Goal: Task Accomplishment & Management: Manage account settings

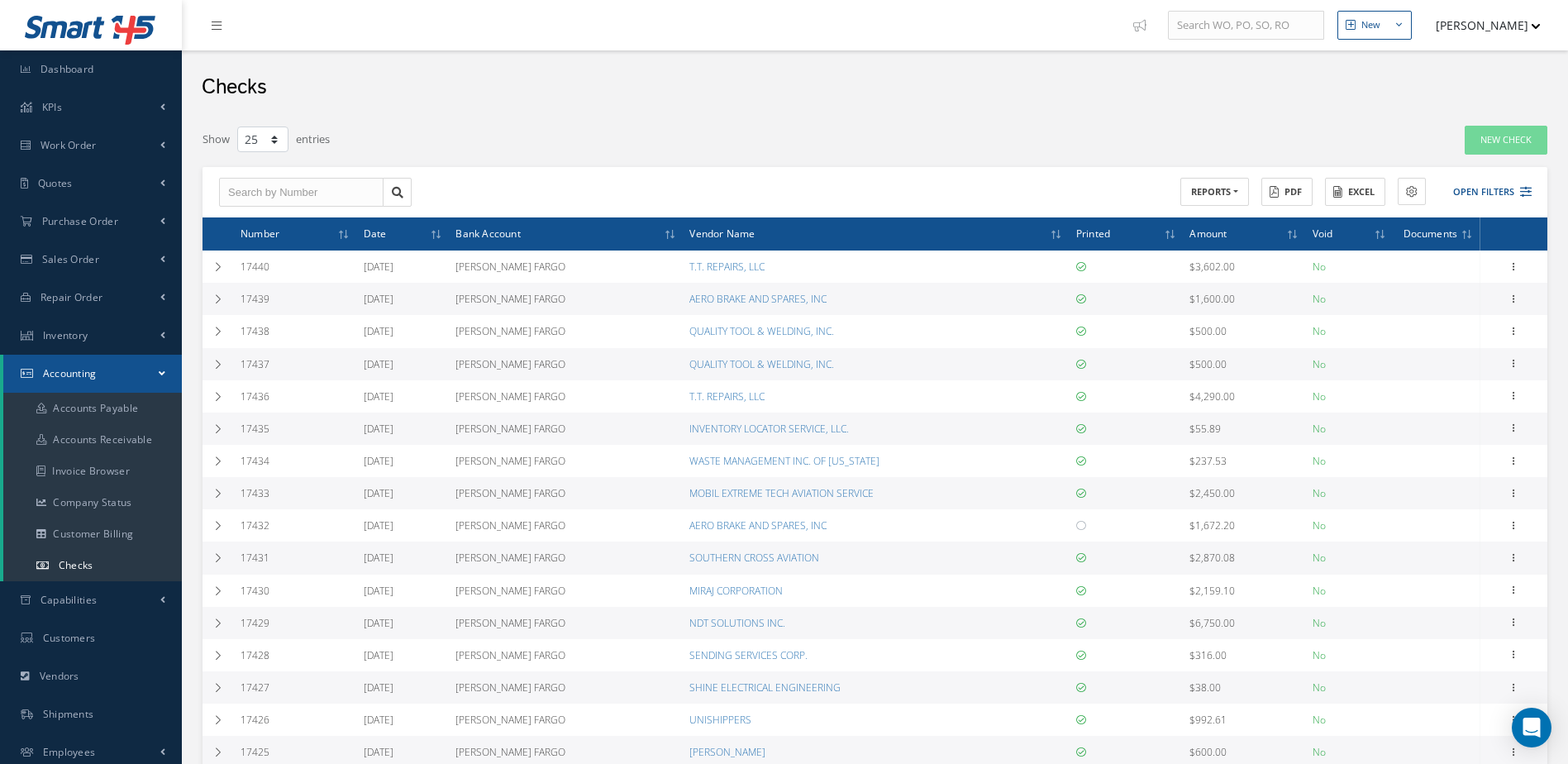
select select "25"
click at [101, 329] on link "Inventory" at bounding box center [91, 335] width 182 height 38
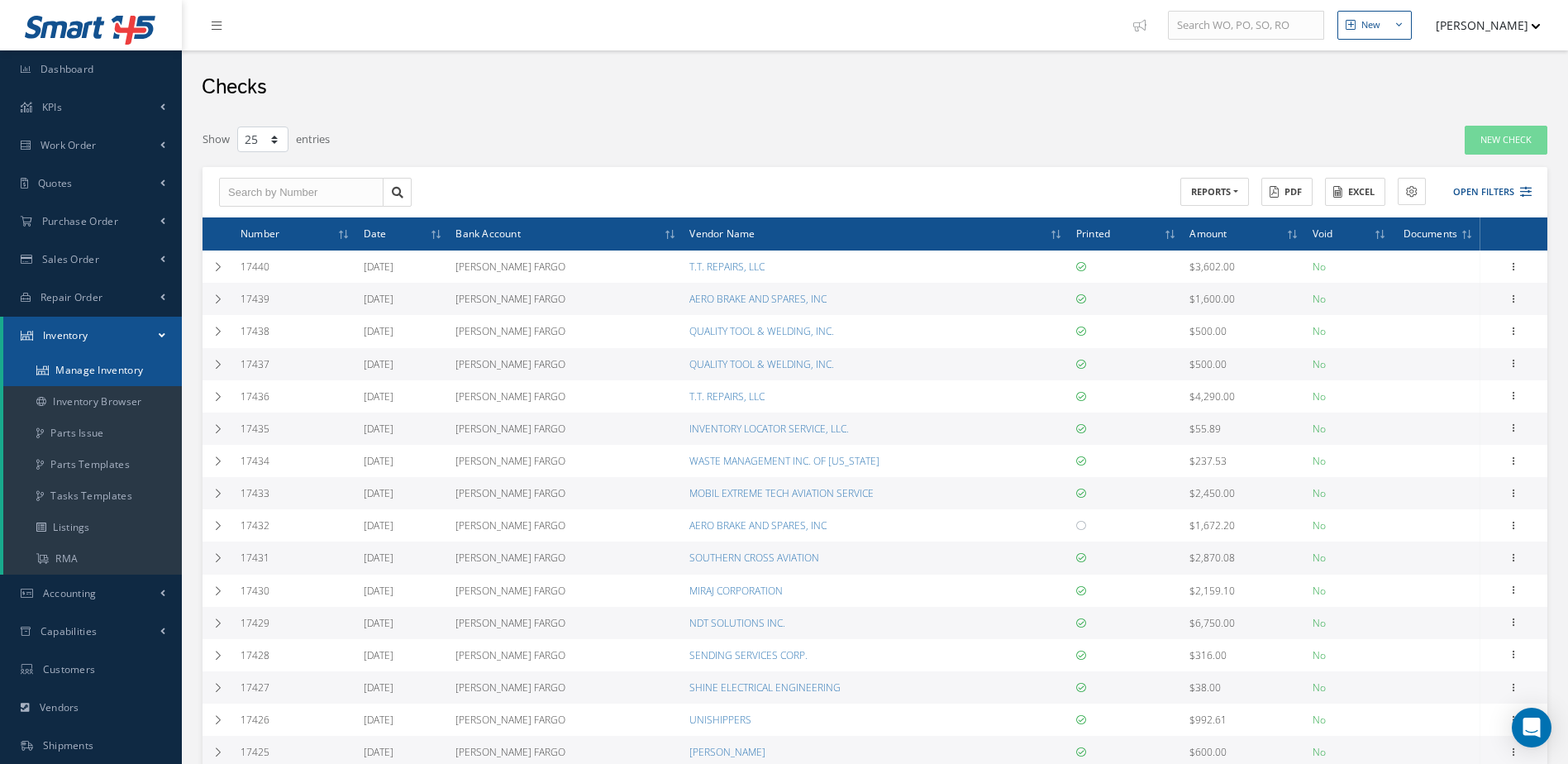
click at [103, 368] on link "Manage Inventory" at bounding box center [93, 370] width 179 height 31
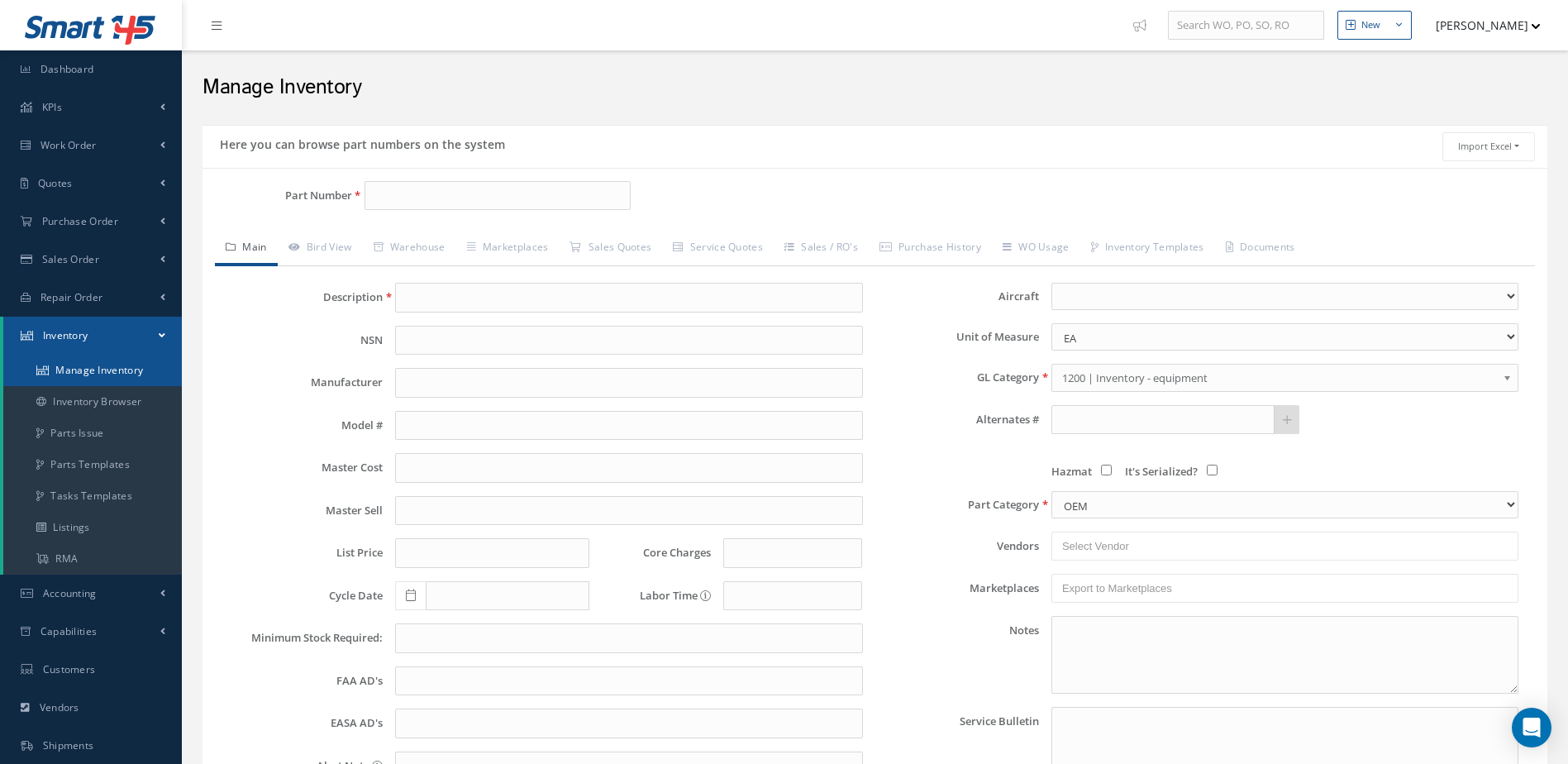
click at [105, 369] on link "Manage Inventory" at bounding box center [93, 370] width 179 height 31
click at [472, 197] on input "Part Number" at bounding box center [498, 196] width 267 height 30
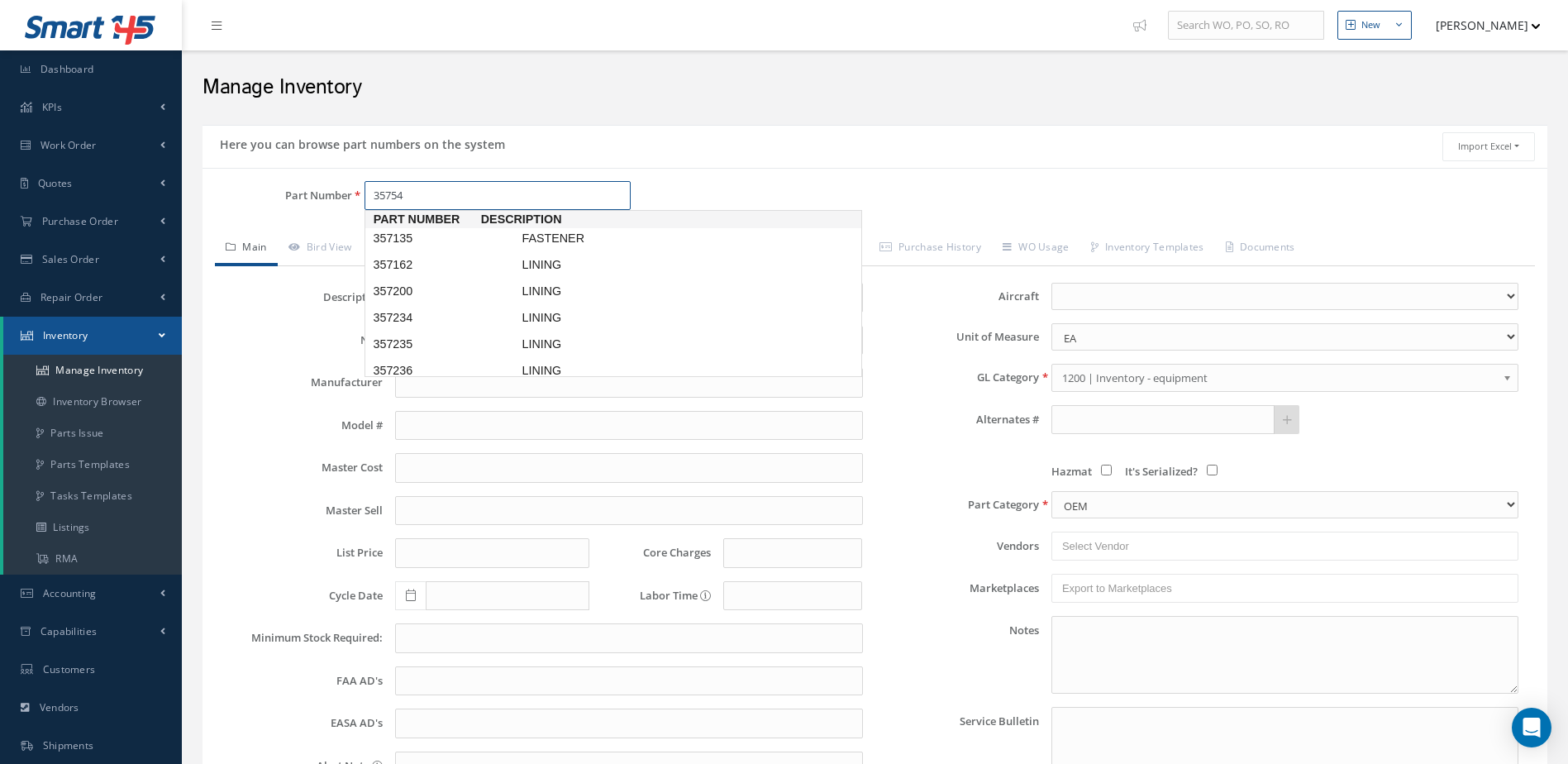
type input "357543"
click at [474, 241] on span "357543" at bounding box center [444, 238] width 149 height 18
type input "LINING"
type input "59.27"
type input "77.05"
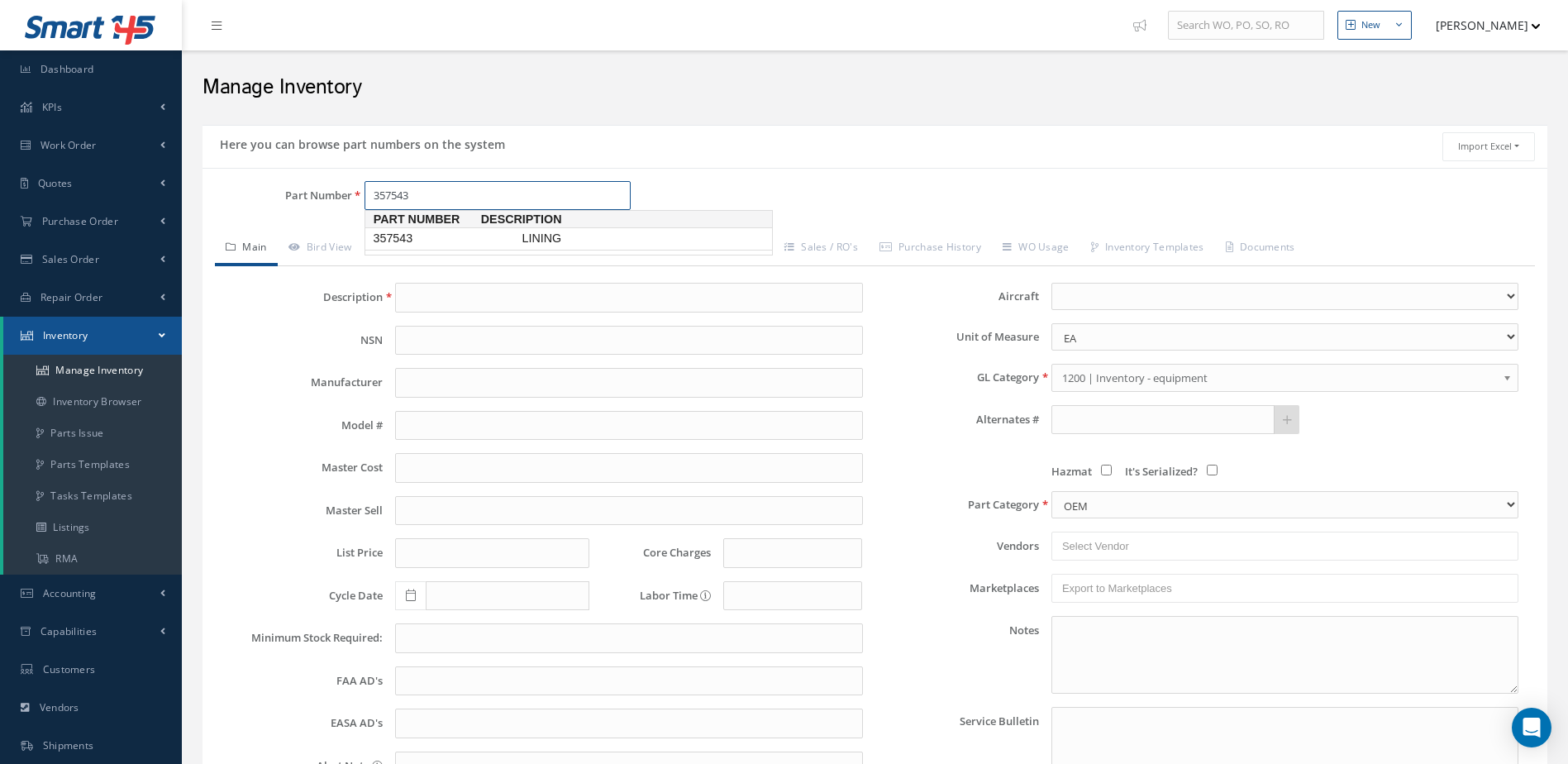
type input "73.50"
type input "0.00"
select select
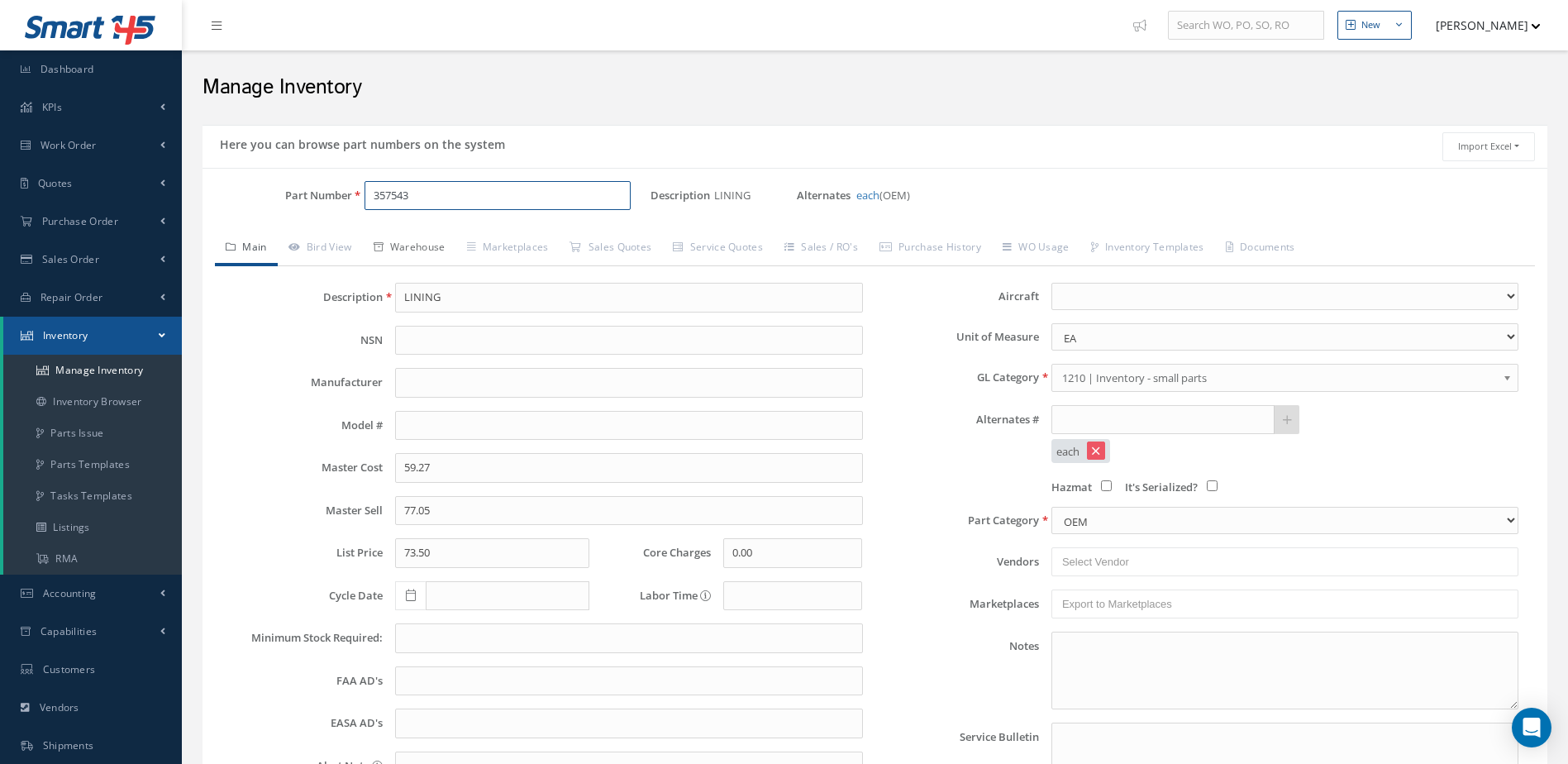
type input "357543"
click at [408, 250] on link "Warehouse" at bounding box center [409, 248] width 94 height 35
